Goal: Communication & Community: Answer question/provide support

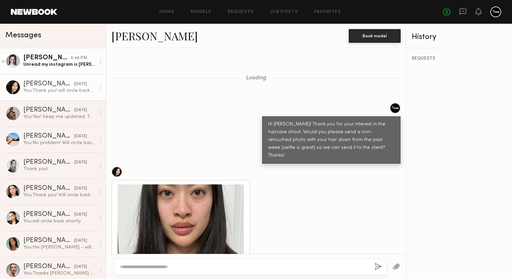
scroll to position [1894, 0]
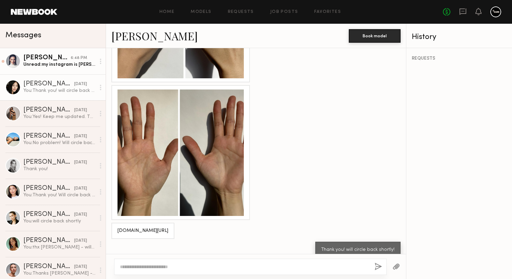
click at [68, 65] on div "Unread: my instagram is [PERSON_NAME] I do not have any tattoos" at bounding box center [59, 64] width 72 height 6
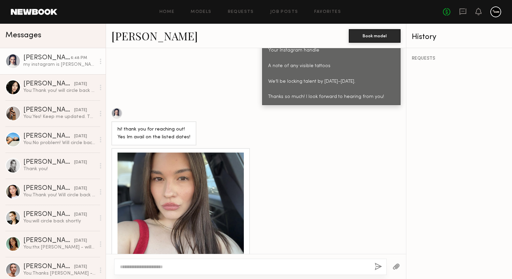
scroll to position [508, 0]
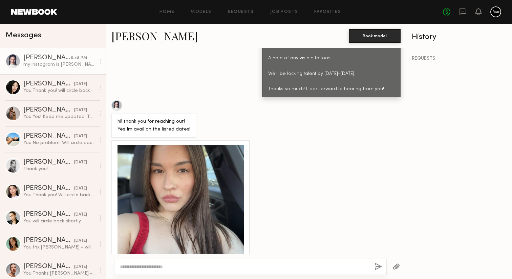
click at [210, 154] on div at bounding box center [180, 208] width 126 height 126
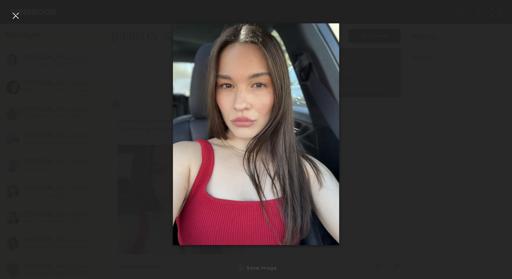
click at [18, 16] on div at bounding box center [15, 15] width 11 height 11
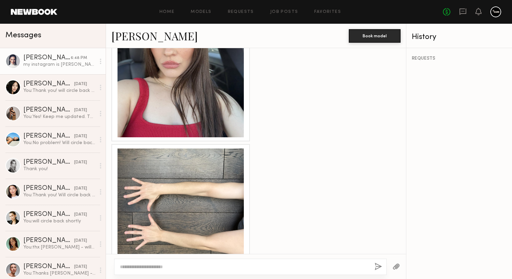
scroll to position [716, 0]
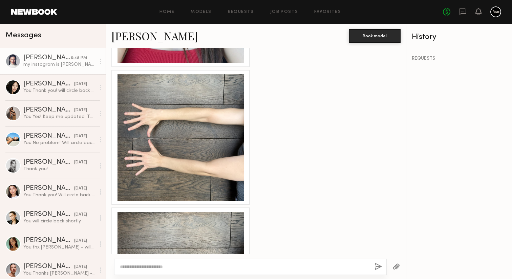
click at [179, 139] on div at bounding box center [180, 137] width 126 height 126
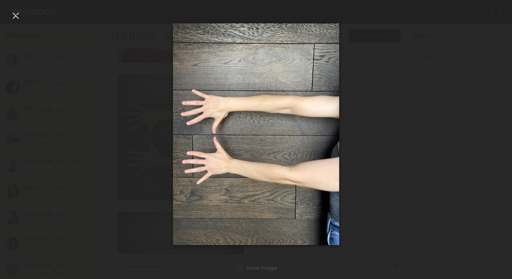
click at [17, 15] on div at bounding box center [15, 15] width 11 height 11
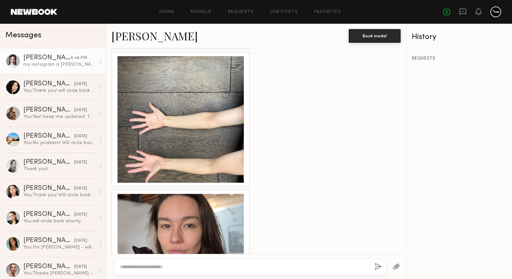
scroll to position [876, 0]
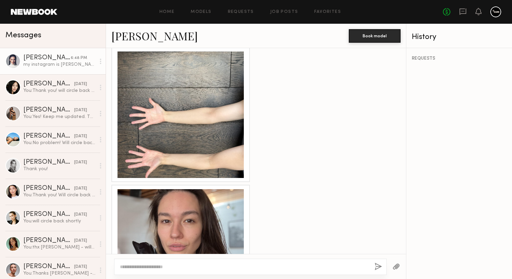
click at [165, 118] on div at bounding box center [180, 114] width 126 height 126
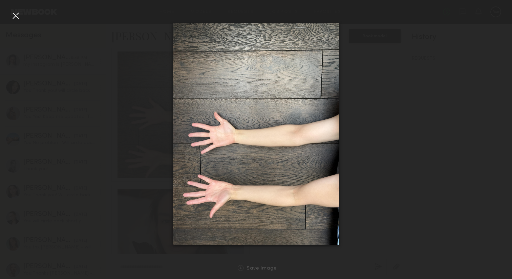
click at [15, 14] on div at bounding box center [15, 15] width 11 height 11
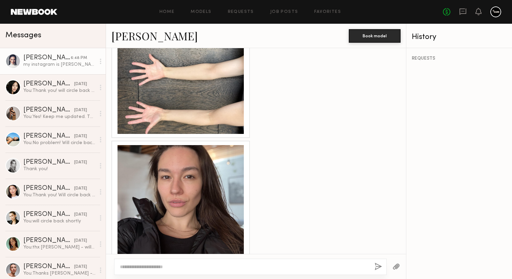
scroll to position [964, 0]
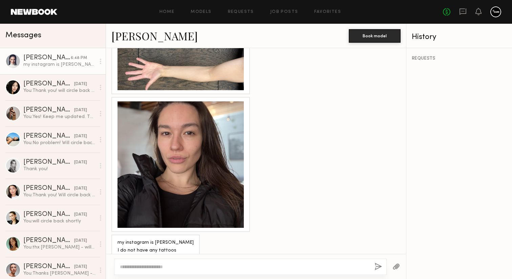
click at [161, 154] on div at bounding box center [180, 164] width 126 height 126
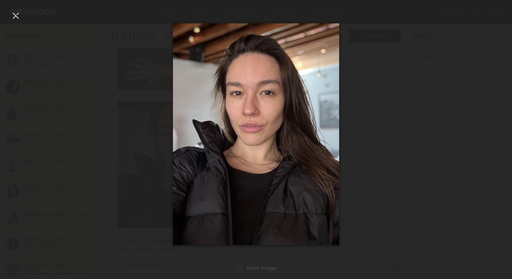
click at [14, 17] on div at bounding box center [15, 15] width 11 height 11
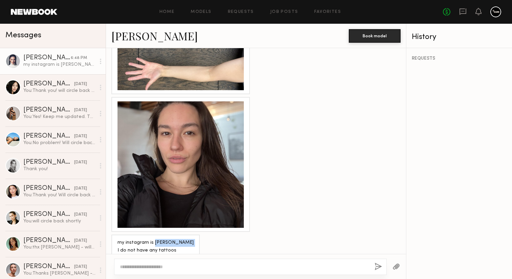
drag, startPoint x: 189, startPoint y: 232, endPoint x: 153, endPoint y: 232, distance: 35.9
click at [152, 234] on div "my instagram is [PERSON_NAME] I do not have any tattoos" at bounding box center [155, 246] width 88 height 24
copy div "jennafer_purtee"
drag, startPoint x: 158, startPoint y: 231, endPoint x: 264, endPoint y: 278, distance: 115.5
click at [0, 0] on nb-messenger-layout "Home Models Requests Job Posts Favorites Sign Out No fees up to $5,000 Messages…" at bounding box center [256, 139] width 512 height 279
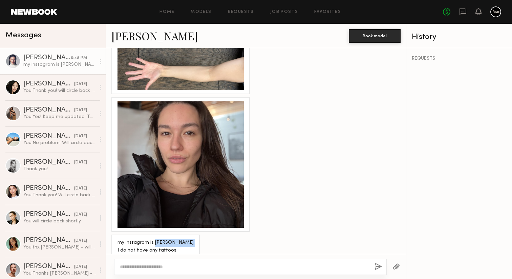
click at [246, 268] on textarea at bounding box center [244, 266] width 249 height 7
type textarea "**********"
click at [378, 266] on button "button" at bounding box center [377, 266] width 7 height 8
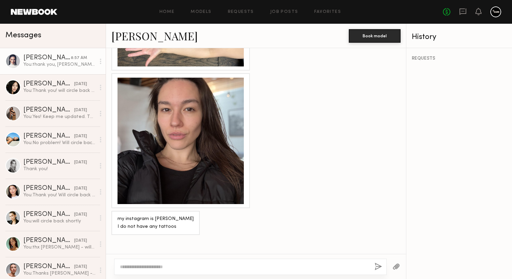
scroll to position [1085, 0]
